Goal: Information Seeking & Learning: Learn about a topic

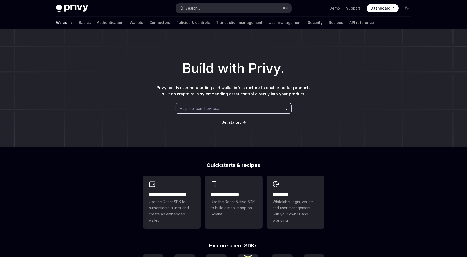
click at [197, 5] on div "Search..." at bounding box center [193, 8] width 14 height 6
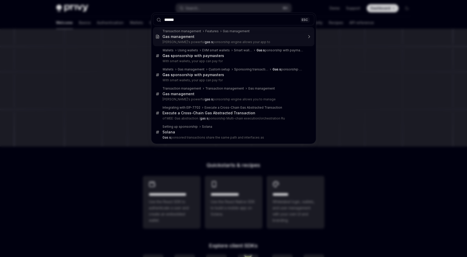
type input "*******"
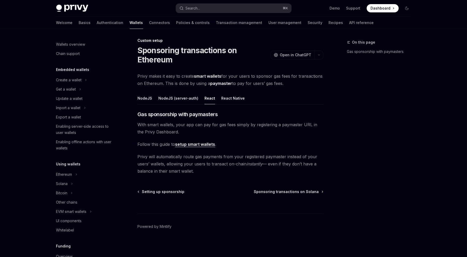
scroll to position [217, 0]
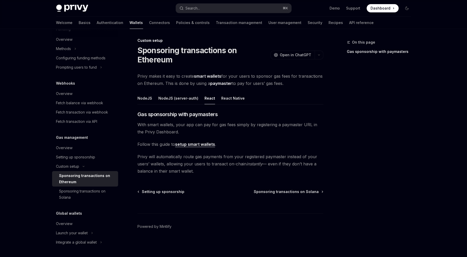
drag, startPoint x: 137, startPoint y: 75, endPoint x: 288, endPoint y: 85, distance: 152.2
click at [288, 85] on div "Custom setup Sponsoring transactions on Ethereum OpenAI Open in ChatGPT OpenAI …" at bounding box center [182, 147] width 285 height 220
copy span "Privy makes it easy to create smart wallets for your users to sponsor gas fees …"
click at [97, 19] on link "Authentication" at bounding box center [110, 22] width 27 height 12
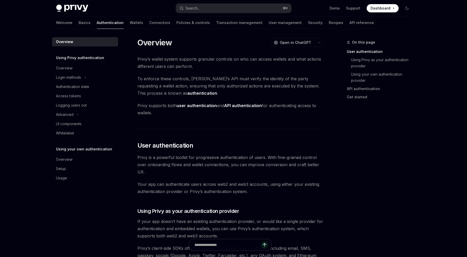
type textarea "*"
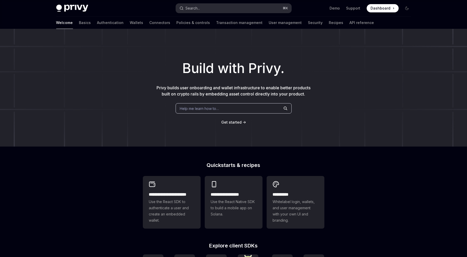
click at [197, 7] on div "Search..." at bounding box center [193, 8] width 14 height 6
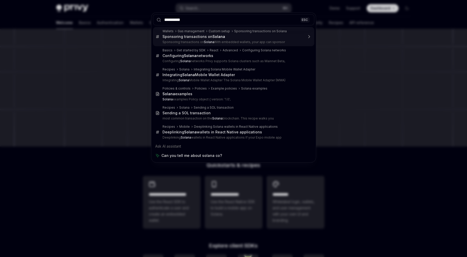
type input "**********"
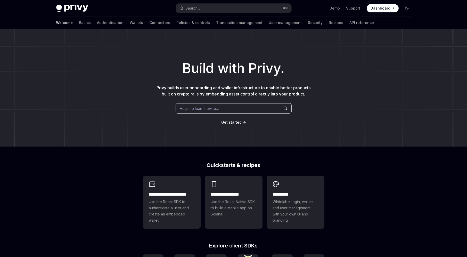
scroll to position [735, 0]
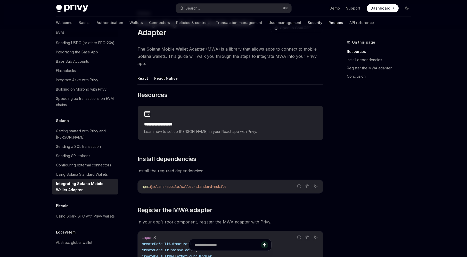
click at [308, 24] on link "Security" at bounding box center [315, 22] width 15 height 12
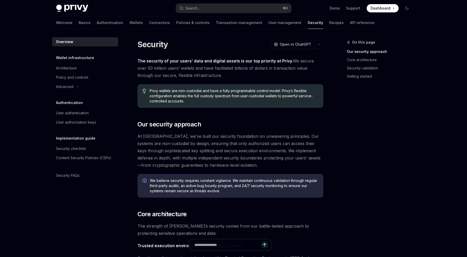
type textarea "*"
